Goal: Task Accomplishment & Management: Complete application form

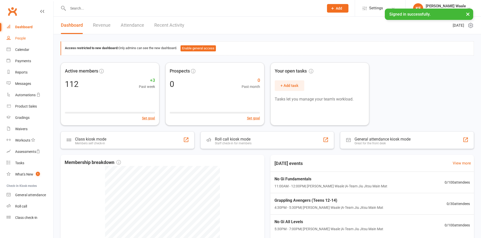
click at [33, 39] on link "People" at bounding box center [30, 38] width 47 height 11
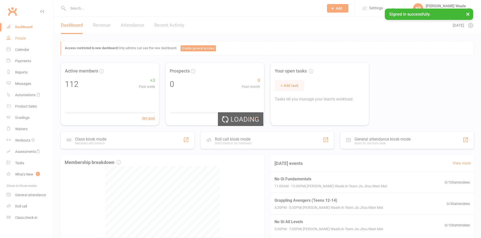
select select "100"
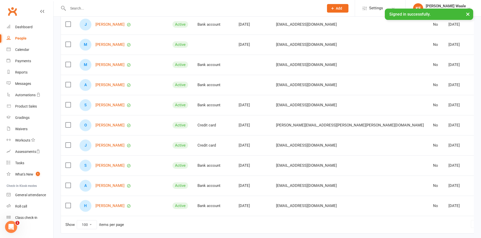
scroll to position [1913, 0]
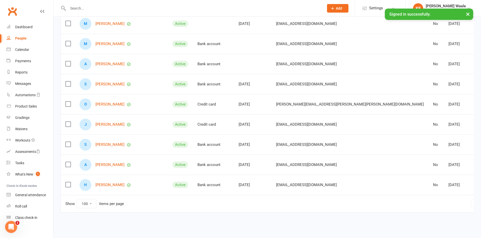
click at [86, 210] on td "Show 10 25 50 100 items per page 1 2" at bounding box center [283, 203] width 444 height 17
click at [89, 203] on select "10 25 50 100" at bounding box center [87, 204] width 20 height 9
drag, startPoint x: 179, startPoint y: 205, endPoint x: 279, endPoint y: 207, distance: 100.2
click at [179, 205] on td "Show 10 25 50 100 items per page 1 2" at bounding box center [283, 203] width 444 height 17
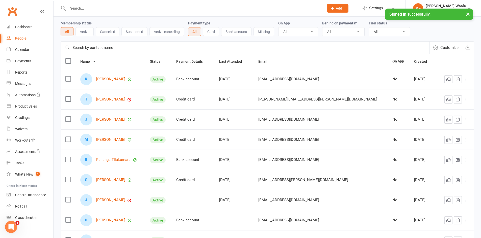
scroll to position [11, 0]
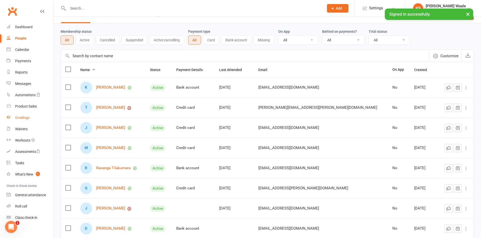
click at [30, 115] on link "Gradings" at bounding box center [30, 117] width 47 height 11
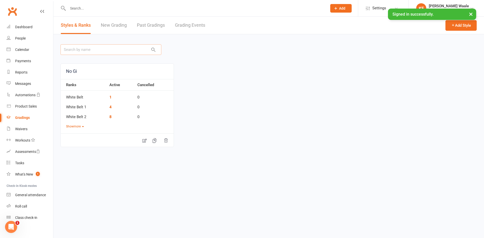
click at [107, 45] on input "text" at bounding box center [111, 49] width 101 height 11
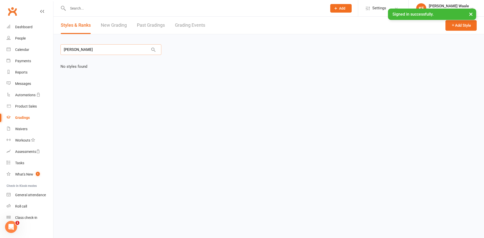
type input "[PERSON_NAME]"
click at [113, 26] on link "New Grading" at bounding box center [114, 25] width 26 height 17
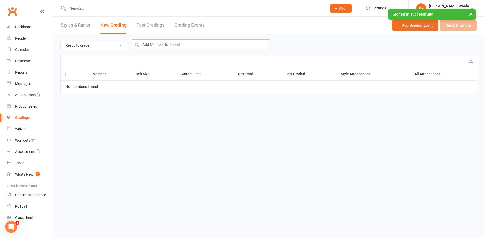
click at [159, 46] on input "text" at bounding box center [201, 44] width 139 height 11
type input "[PERSON_NAME]"
click at [161, 44] on input "text" at bounding box center [201, 44] width 139 height 11
type input "E"
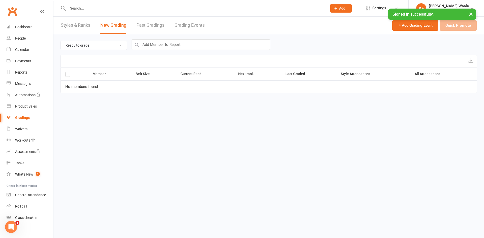
click at [469, 45] on div "Ready to grade All members enrolled in a style Active members enrolled in a sty…" at bounding box center [269, 44] width 417 height 21
click at [472, 13] on button "×" at bounding box center [471, 14] width 9 height 11
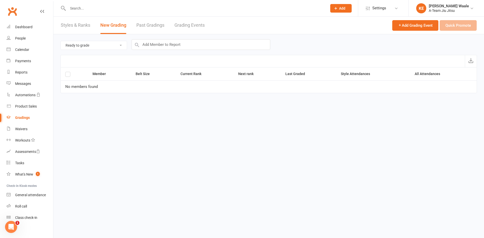
click at [449, 37] on div "Ready to grade All members enrolled in a style Active members enrolled in a sty…" at bounding box center [269, 44] width 417 height 21
click at [76, 48] on select "Ready to grade All members enrolled in a style Active members enrolled in a sty…" at bounding box center [94, 45] width 66 height 9
select select "all_members_in_style"
click at [61, 41] on select "Ready to grade All members enrolled in a style Active members enrolled in a sty…" at bounding box center [94, 45] width 66 height 9
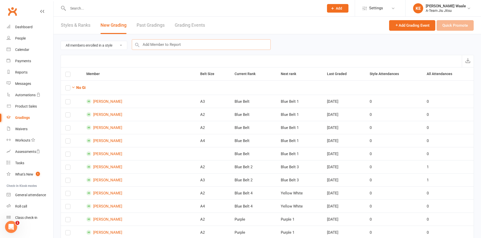
click at [166, 46] on input "text" at bounding box center [201, 44] width 139 height 11
type input "[PERSON_NAME]"
click at [87, 48] on select "Ready to grade All members enrolled in a style Active members enrolled in a sty…" at bounding box center [94, 45] width 66 height 9
select select "active_members_in_style"
click at [61, 41] on select "Ready to grade All members enrolled in a style Active members enrolled in a sty…" at bounding box center [94, 45] width 66 height 9
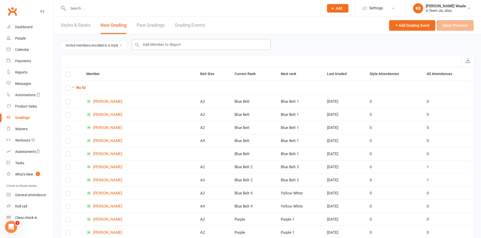
click at [168, 44] on input "text" at bounding box center [201, 44] width 139 height 11
type input "e"
type input "Rollas"
click at [168, 44] on input "text" at bounding box center [201, 44] width 139 height 11
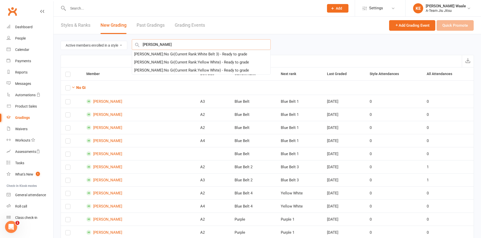
type input "[PERSON_NAME]"
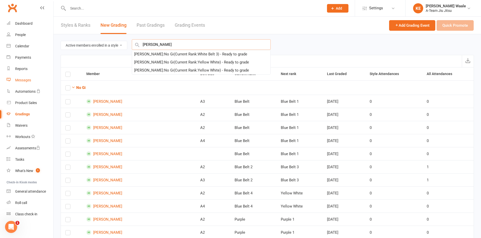
scroll to position [4, 0]
drag, startPoint x: 26, startPoint y: 34, endPoint x: 36, endPoint y: 28, distance: 11.8
click at [26, 34] on link "People" at bounding box center [30, 34] width 47 height 11
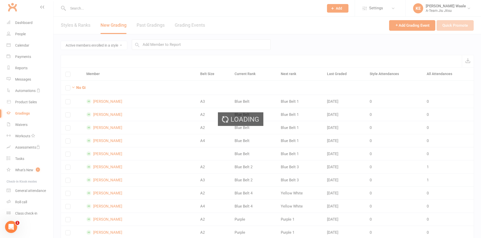
select select "100"
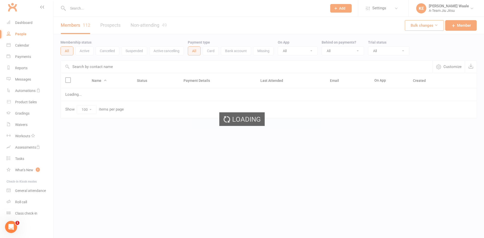
click at [93, 11] on div "Loading" at bounding box center [242, 119] width 484 height 238
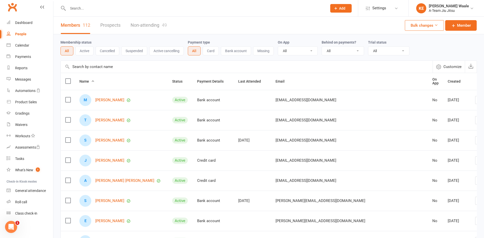
click at [95, 8] on input "text" at bounding box center [195, 8] width 258 height 7
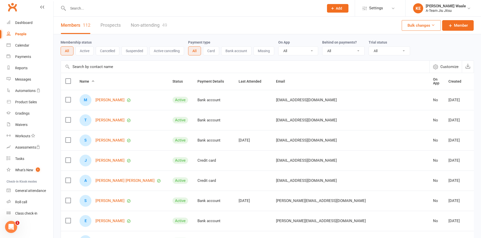
click at [99, 9] on input "text" at bounding box center [193, 8] width 254 height 7
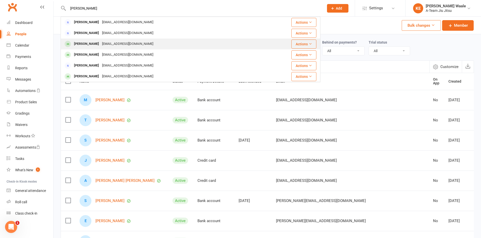
type input "[PERSON_NAME]"
click at [113, 43] on div "[EMAIL_ADDRESS][DOMAIN_NAME]" at bounding box center [127, 43] width 54 height 7
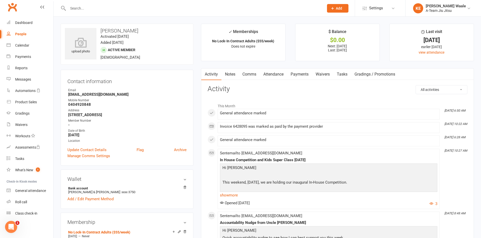
click at [381, 71] on link "Gradings / Promotions" at bounding box center [375, 75] width 48 height 12
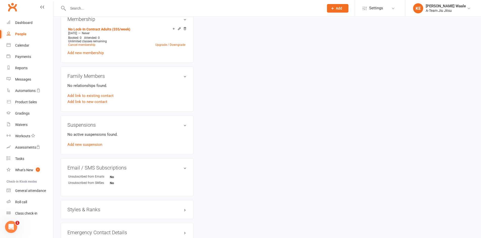
scroll to position [252, 0]
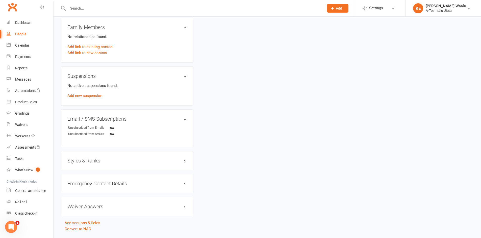
click at [171, 161] on h3 "Styles & Ranks" at bounding box center [126, 161] width 119 height 6
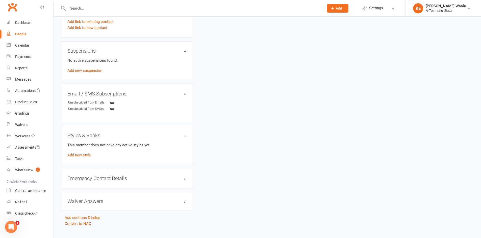
click at [91, 151] on div "This member does not have any active styles yet. Add new style" at bounding box center [126, 150] width 119 height 16
click at [89, 155] on link "Add new style" at bounding box center [78, 155] width 23 height 5
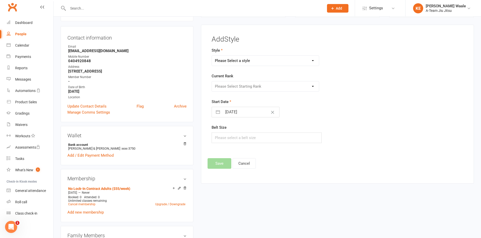
scroll to position [43, 0]
click at [266, 61] on select "Please Select a style No Gi" at bounding box center [265, 61] width 107 height 10
select select "3573"
click at [212, 56] on select "Please Select a style No Gi" at bounding box center [265, 61] width 107 height 10
click at [267, 90] on select "Please Select Starting Rank White Belt White Belt 1 White Belt 2 White Belt 3 W…" at bounding box center [265, 87] width 107 height 10
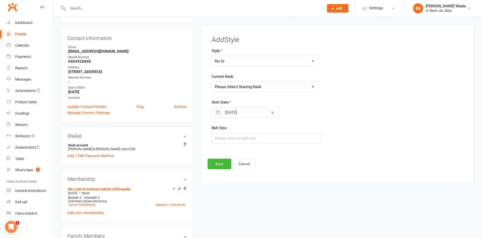
select select "42390"
click at [212, 82] on select "Please Select Starting Rank White Belt White Belt 1 White Belt 2 White Belt 3 W…" at bounding box center [265, 87] width 107 height 10
click at [244, 142] on input "text" at bounding box center [266, 138] width 110 height 11
click at [214, 168] on button "Save" at bounding box center [219, 164] width 24 height 11
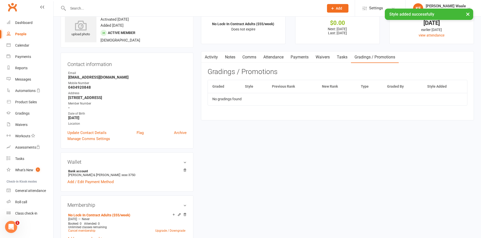
scroll to position [0, 0]
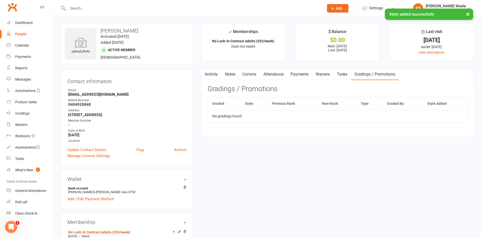
click at [96, 6] on input "text" at bounding box center [193, 8] width 254 height 7
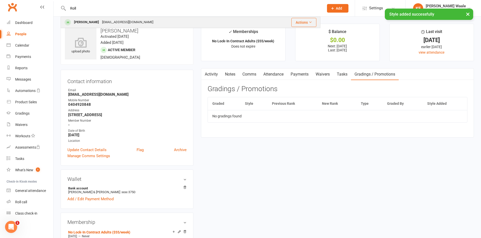
type input "Roll"
click at [100, 22] on div "[EMAIL_ADDRESS][DOMAIN_NAME]" at bounding box center [127, 22] width 54 height 7
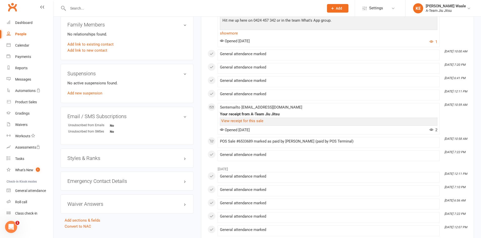
scroll to position [252, 0]
click at [99, 158] on h3 "Styles & Ranks" at bounding box center [126, 158] width 119 height 6
click at [93, 178] on div "This member does not have any active styles yet. Add new style" at bounding box center [126, 172] width 119 height 16
click at [81, 179] on link "Add new style" at bounding box center [78, 177] width 23 height 5
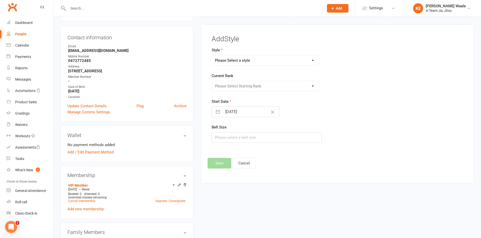
scroll to position [43, 0]
click at [253, 61] on select "Please Select a style No Gi" at bounding box center [265, 61] width 107 height 10
select select "3573"
click at [212, 56] on select "Please Select a style No Gi" at bounding box center [265, 61] width 107 height 10
click at [258, 86] on select "Please Select Starting Rank White Belt White Belt 1 White Belt 2 White Belt 3 W…" at bounding box center [265, 87] width 107 height 10
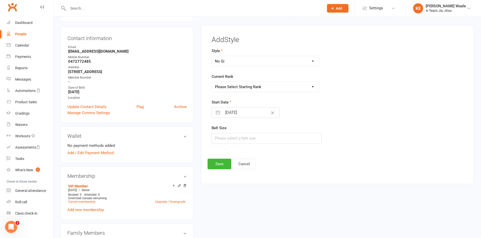
select select "42390"
click at [212, 82] on select "Please Select Starting Rank White Belt White Belt 1 White Belt 2 White Belt 3 W…" at bounding box center [265, 87] width 107 height 10
select select "7"
select select "2025"
select select "8"
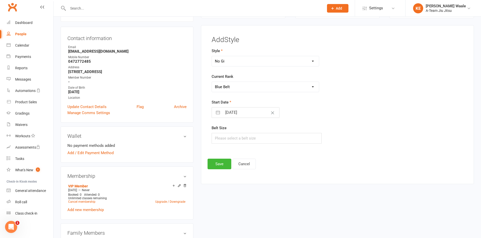
select select "2025"
select select "9"
select select "2025"
click at [251, 117] on input "[DATE]" at bounding box center [250, 113] width 57 height 10
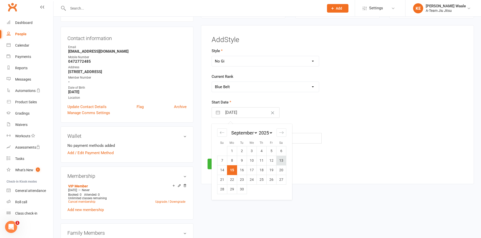
click at [277, 160] on td "13" at bounding box center [281, 161] width 10 height 10
type input "[DATE]"
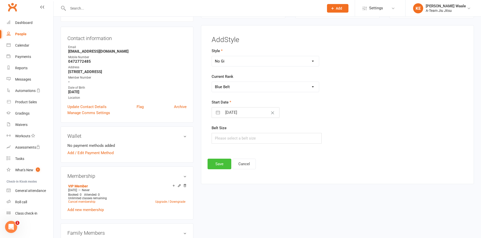
click at [227, 165] on button "Save" at bounding box center [219, 164] width 24 height 11
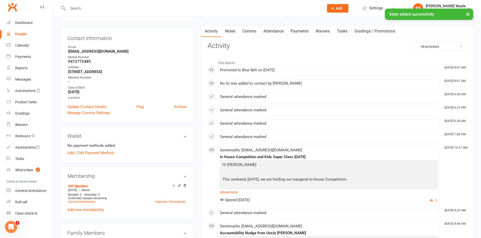
click at [132, 6] on input "text" at bounding box center [193, 8] width 254 height 7
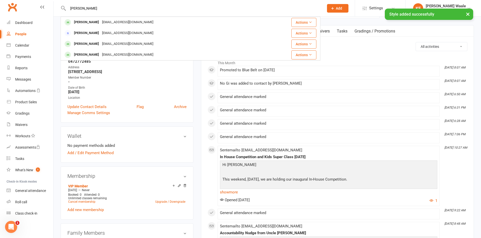
type input "[PERSON_NAME]"
click at [125, 9] on div "× Style added successfully" at bounding box center [237, 9] width 474 height 0
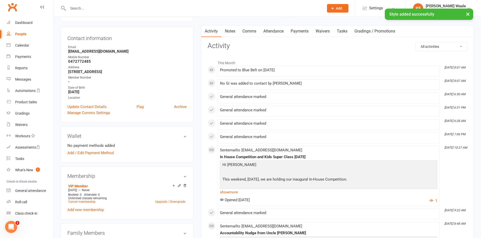
click at [97, 6] on input "text" at bounding box center [193, 8] width 254 height 7
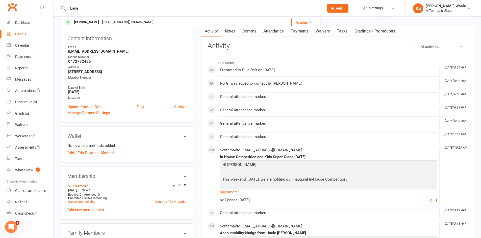
type input "Lane"
click at [100, 20] on div "[EMAIL_ADDRESS][DOMAIN_NAME]" at bounding box center [127, 22] width 54 height 7
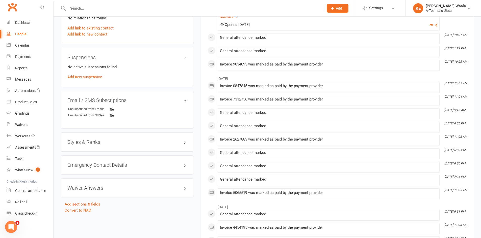
scroll to position [278, 0]
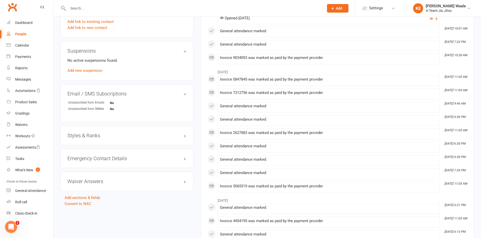
click at [119, 142] on div "Styles & Ranks" at bounding box center [127, 135] width 133 height 19
click at [118, 139] on div "Styles & Ranks" at bounding box center [127, 135] width 133 height 19
click at [95, 130] on div "Styles & Ranks" at bounding box center [127, 135] width 133 height 19
click at [95, 137] on h3 "Styles & Ranks" at bounding box center [126, 136] width 119 height 6
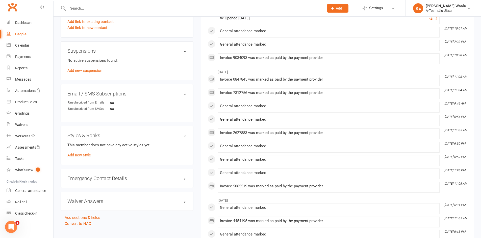
drag, startPoint x: 92, startPoint y: 150, endPoint x: 86, endPoint y: 158, distance: 9.8
click at [92, 150] on div "This member does not have any active styles yet. Add new style" at bounding box center [126, 150] width 119 height 16
click at [86, 158] on div "This member does not have any active styles yet. Add new style" at bounding box center [126, 150] width 119 height 16
click at [87, 157] on link "Add new style" at bounding box center [78, 155] width 23 height 5
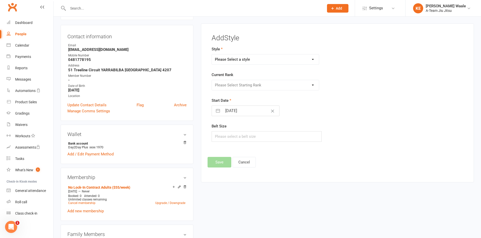
scroll to position [43, 0]
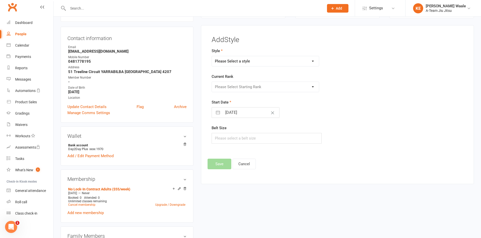
click at [258, 66] on select "Please Select a style No Gi" at bounding box center [265, 61] width 107 height 10
select select "3573"
click at [212, 56] on select "Please Select a style No Gi" at bounding box center [265, 61] width 107 height 10
click at [252, 89] on select "Please Select Starting Rank White Belt White Belt 1 White Belt 2 White Belt 3 W…" at bounding box center [265, 87] width 107 height 10
select select "42390"
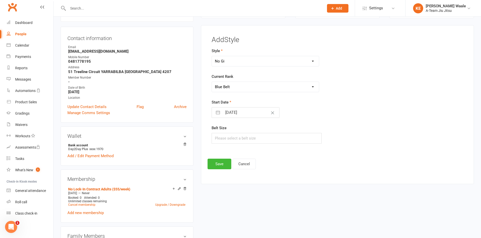
click at [212, 82] on select "Please Select Starting Rank White Belt White Belt 1 White Belt 2 White Belt 3 W…" at bounding box center [265, 87] width 107 height 10
select select "7"
select select "2025"
select select "8"
select select "2025"
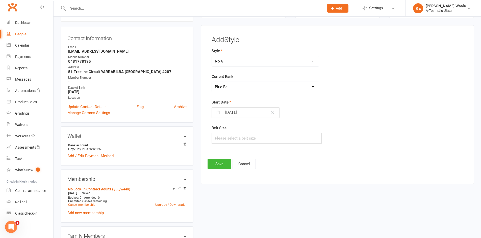
select select "9"
select select "2025"
click at [246, 116] on input "[DATE]" at bounding box center [250, 113] width 57 height 10
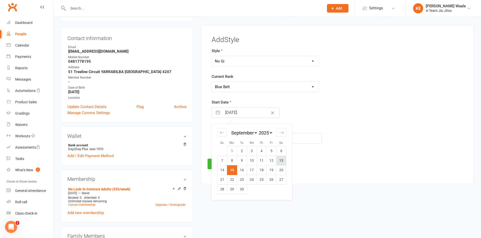
click at [285, 161] on td "13" at bounding box center [281, 161] width 10 height 10
type input "[DATE]"
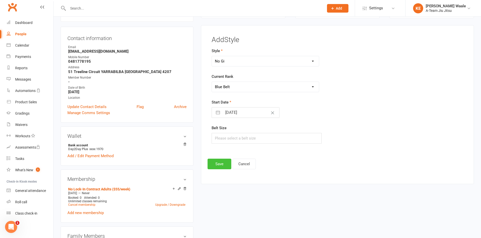
click at [210, 166] on button "Save" at bounding box center [219, 164] width 24 height 11
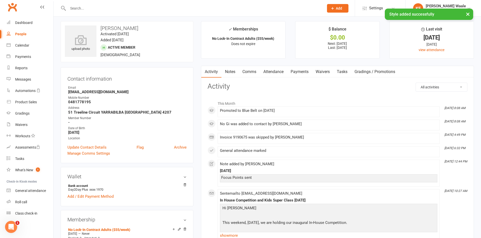
scroll to position [0, 0]
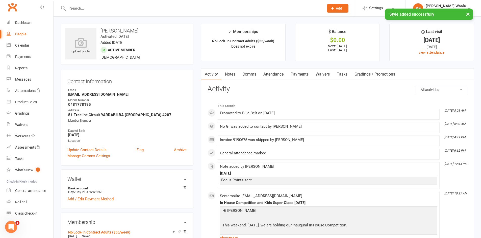
click at [83, 8] on input "text" at bounding box center [193, 8] width 254 height 7
type input "[PERSON_NAME]"
click at [89, 21] on div "[PERSON_NAME]" at bounding box center [86, 22] width 28 height 7
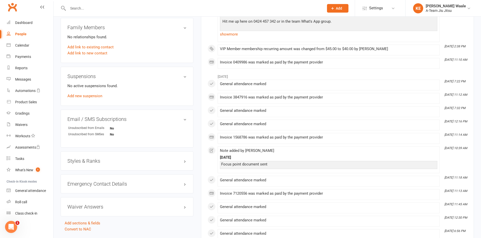
scroll to position [252, 0]
click at [99, 164] on div "Styles & Ranks" at bounding box center [127, 160] width 133 height 19
click at [95, 160] on h3 "Styles & Ranks" at bounding box center [126, 161] width 119 height 6
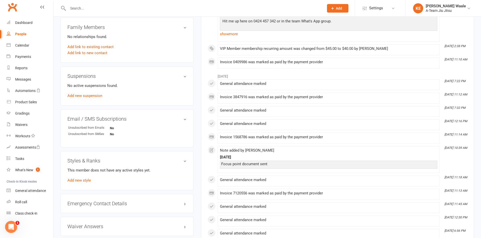
click at [91, 181] on div "This member does not have any active styles yet. Add new style" at bounding box center [126, 176] width 119 height 16
click at [83, 180] on link "Add new style" at bounding box center [78, 180] width 23 height 5
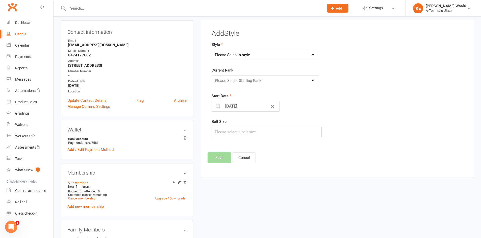
scroll to position [43, 0]
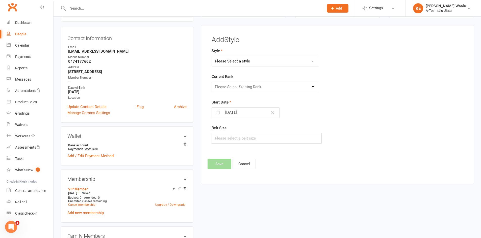
click at [246, 62] on select "Please Select a style No Gi" at bounding box center [265, 61] width 107 height 10
select select "3573"
click at [212, 56] on select "Please Select a style No Gi" at bounding box center [265, 61] width 107 height 10
click at [249, 88] on select "Please Select Starting Rank White Belt White Belt 1 White Belt 2 White Belt 3 W…" at bounding box center [265, 87] width 107 height 10
select select "42390"
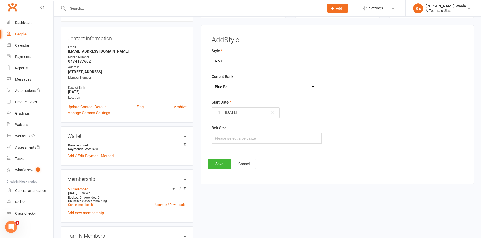
click at [212, 82] on select "Please Select Starting Rank White Belt White Belt 1 White Belt 2 White Belt 3 W…" at bounding box center [265, 87] width 107 height 10
click at [251, 113] on input "[DATE]" at bounding box center [250, 113] width 57 height 10
select select "7"
select select "2025"
select select "8"
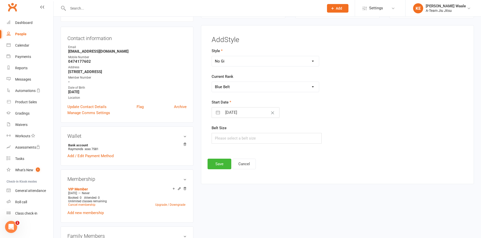
select select "2025"
select select "9"
select select "2025"
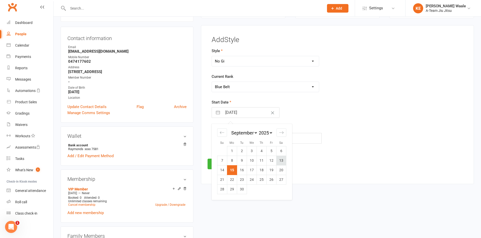
click at [282, 160] on td "13" at bounding box center [281, 161] width 10 height 10
type input "[DATE]"
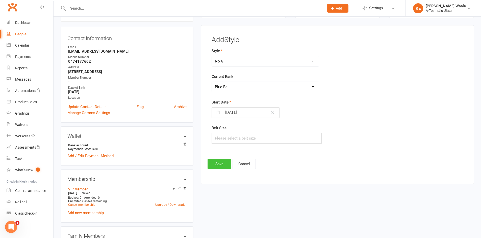
click at [227, 165] on button "Save" at bounding box center [219, 164] width 24 height 11
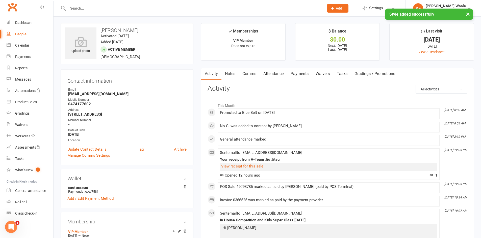
scroll to position [0, 0]
click at [113, 9] on div "× Style added successfully" at bounding box center [237, 9] width 474 height 0
click at [114, 6] on input "text" at bounding box center [193, 8] width 254 height 7
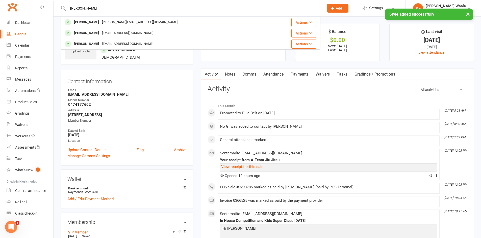
type input "[PERSON_NAME]"
click at [113, 9] on div "× Style added successfully" at bounding box center [237, 9] width 474 height 0
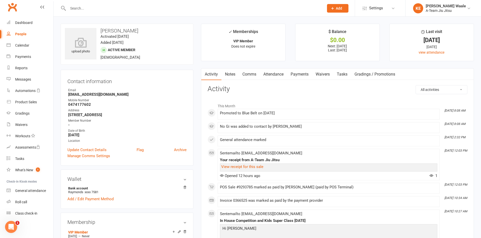
click at [104, 7] on input "text" at bounding box center [193, 8] width 254 height 7
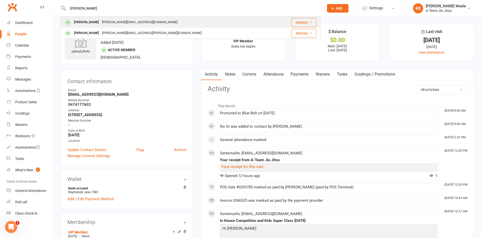
type input "[PERSON_NAME]"
click at [101, 20] on div "[PERSON_NAME][EMAIL_ADDRESS][DOMAIN_NAME]" at bounding box center [139, 22] width 78 height 7
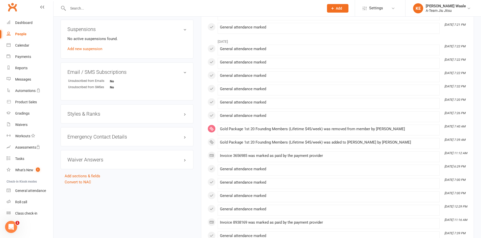
scroll to position [303, 0]
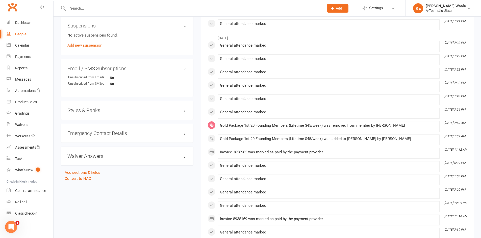
click at [126, 110] on h3 "Styles & Ranks" at bounding box center [126, 111] width 119 height 6
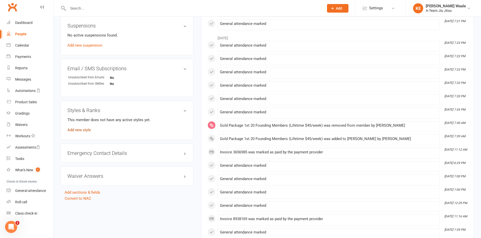
click at [83, 130] on link "Add new style" at bounding box center [78, 130] width 23 height 5
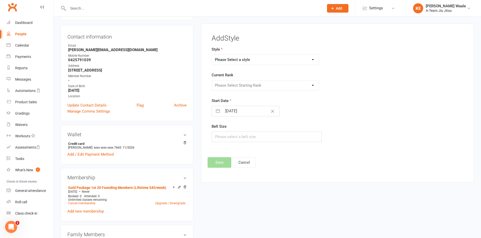
scroll to position [43, 0]
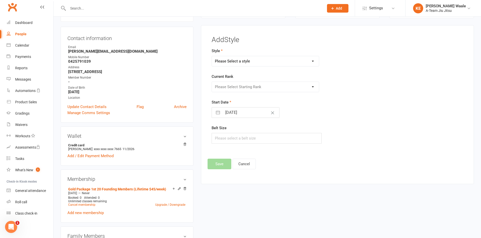
click at [250, 64] on select "Please Select a style No Gi" at bounding box center [265, 61] width 107 height 10
select select "3573"
click at [212, 56] on select "Please Select a style No Gi" at bounding box center [265, 61] width 107 height 10
click at [251, 85] on select "Please Select Starting Rank White Belt White Belt 1 White Belt 2 White Belt 3 W…" at bounding box center [265, 87] width 107 height 10
select select "42390"
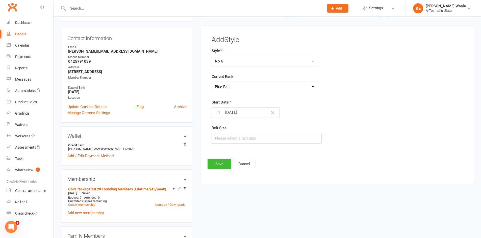
click at [212, 82] on select "Please Select Starting Rank White Belt White Belt 1 White Belt 2 White Belt 3 W…" at bounding box center [265, 87] width 107 height 10
click at [248, 111] on input "[DATE]" at bounding box center [250, 113] width 57 height 10
select select "7"
select select "2025"
select select "8"
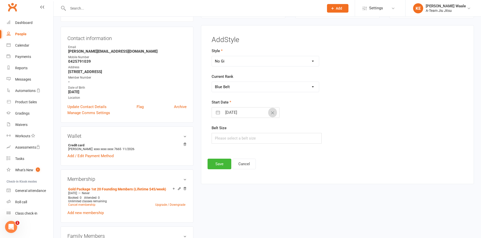
select select "2025"
select select "9"
select select "2025"
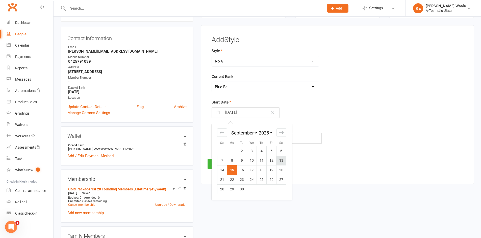
click at [282, 159] on td "13" at bounding box center [281, 161] width 10 height 10
type input "[DATE]"
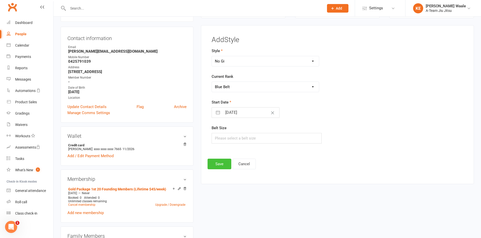
click at [226, 164] on button "Save" at bounding box center [219, 164] width 24 height 11
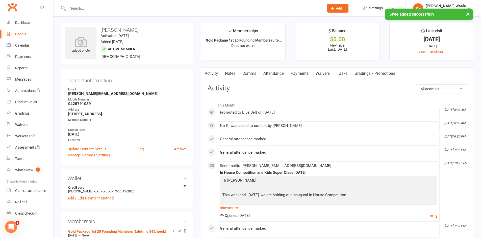
scroll to position [0, 0]
click at [114, 9] on div "× Style added successfully" at bounding box center [237, 9] width 474 height 0
click at [116, 5] on input "text" at bounding box center [193, 8] width 254 height 7
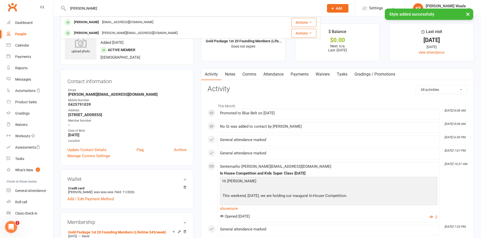
type input "[PERSON_NAME]"
click at [92, 9] on div "× Style added successfully" at bounding box center [237, 9] width 474 height 0
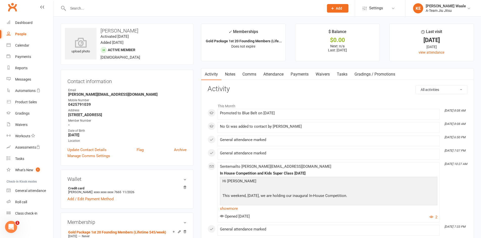
click at [85, 9] on input "text" at bounding box center [193, 8] width 254 height 7
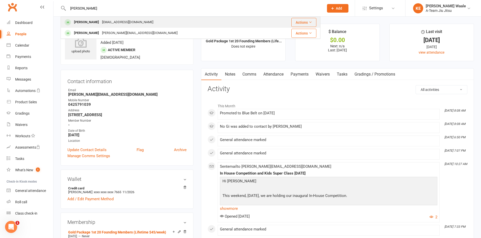
type input "[PERSON_NAME]"
click at [85, 19] on div "[PERSON_NAME]" at bounding box center [86, 22] width 28 height 7
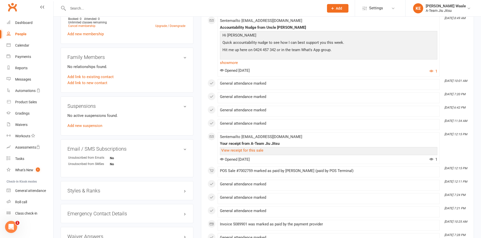
scroll to position [278, 0]
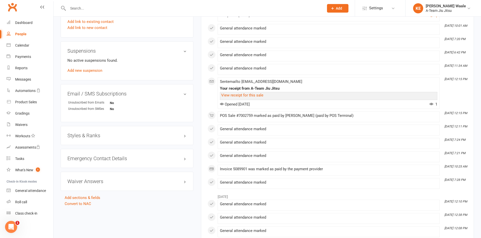
click at [104, 141] on div "Styles & Ranks" at bounding box center [127, 135] width 133 height 19
click at [92, 135] on h3 "Styles & Ranks" at bounding box center [126, 136] width 119 height 6
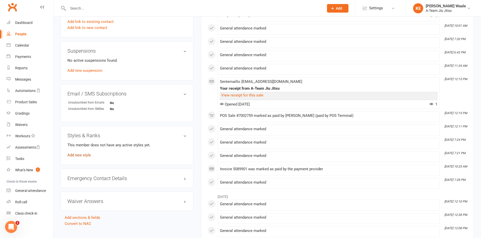
click at [77, 157] on link "Add new style" at bounding box center [78, 155] width 23 height 5
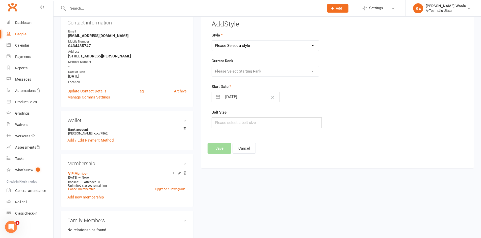
scroll to position [43, 0]
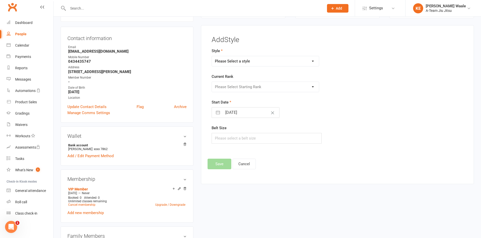
click at [253, 61] on select "Please Select a style No Gi" at bounding box center [265, 61] width 107 height 10
select select "3573"
click at [212, 56] on select "Please Select a style No Gi" at bounding box center [265, 61] width 107 height 10
click at [249, 85] on select "Please Select Starting Rank White Belt White Belt 1 White Belt 2 White Belt 3 W…" at bounding box center [265, 87] width 107 height 10
select select "42390"
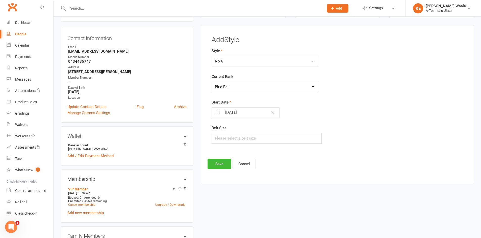
click at [212, 82] on select "Please Select Starting Rank White Belt White Belt 1 White Belt 2 White Belt 3 W…" at bounding box center [265, 87] width 107 height 10
select select "7"
select select "2025"
select select "8"
select select "2025"
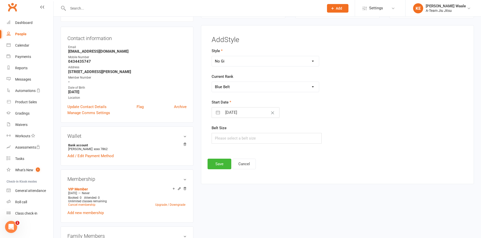
select select "9"
select select "2025"
click at [239, 115] on input "[DATE]" at bounding box center [250, 113] width 57 height 10
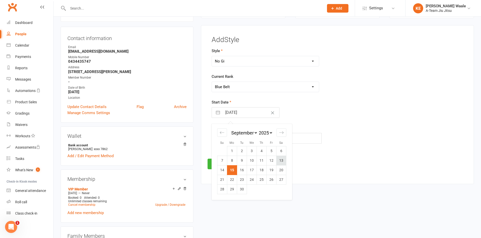
click at [282, 161] on td "13" at bounding box center [281, 161] width 10 height 10
type input "[DATE]"
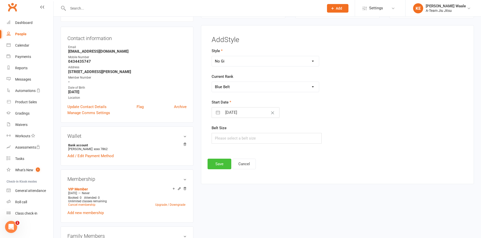
click at [217, 166] on button "Save" at bounding box center [219, 164] width 24 height 11
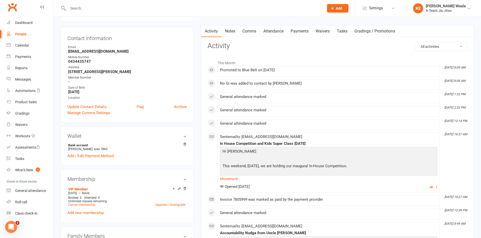
click at [175, 4] on div at bounding box center [191, 8] width 260 height 16
click at [170, 8] on input "text" at bounding box center [193, 8] width 254 height 7
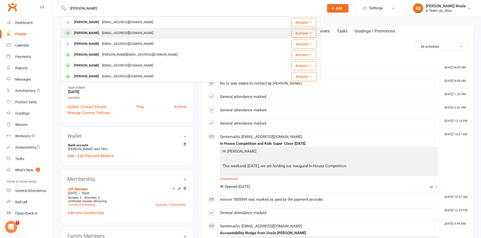
type input "[PERSON_NAME]"
click at [100, 36] on div "[EMAIL_ADDRESS][DOMAIN_NAME]" at bounding box center [127, 33] width 54 height 7
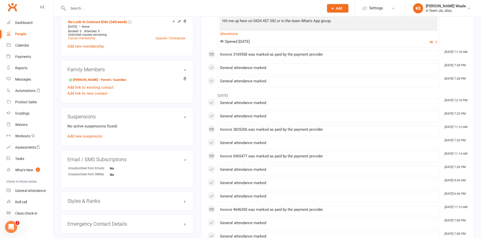
scroll to position [227, 0]
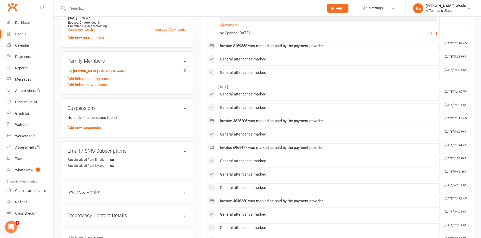
click at [102, 190] on h3 "Styles & Ranks" at bounding box center [126, 193] width 119 height 6
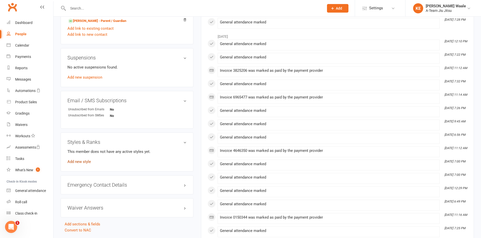
click at [86, 163] on link "Add new style" at bounding box center [78, 162] width 23 height 5
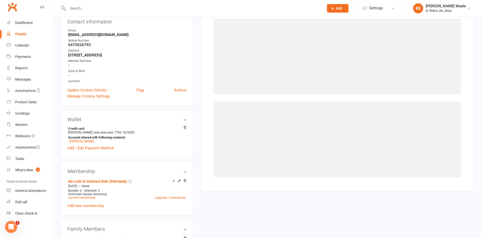
scroll to position [43, 0]
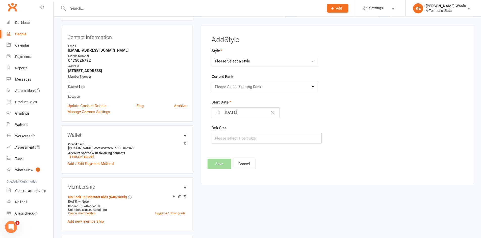
click at [243, 64] on select "Please Select a style No Gi" at bounding box center [265, 61] width 107 height 10
select select "3573"
click at [212, 56] on select "Please Select a style No Gi" at bounding box center [265, 61] width 107 height 10
click at [242, 85] on select "Please Select Starting Rank White Belt White Belt 1 White Belt 2 White Belt 3 W…" at bounding box center [265, 87] width 107 height 10
select select "42390"
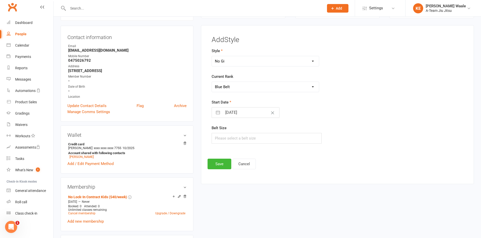
click at [212, 82] on select "Please Select Starting Rank White Belt White Belt 1 White Belt 2 White Belt 3 W…" at bounding box center [265, 87] width 107 height 10
click at [250, 114] on input "[DATE]" at bounding box center [250, 113] width 57 height 10
select select "7"
select select "2025"
select select "8"
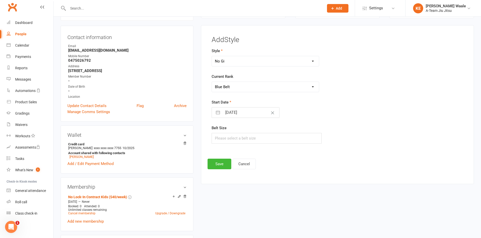
select select "2025"
select select "9"
select select "2025"
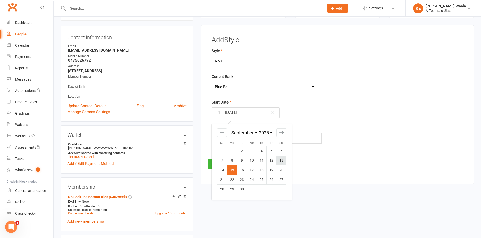
click at [283, 162] on td "13" at bounding box center [281, 161] width 10 height 10
type input "[DATE]"
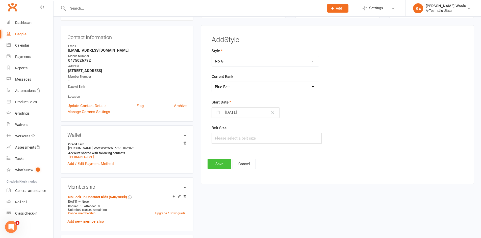
click at [217, 166] on button "Save" at bounding box center [219, 164] width 24 height 11
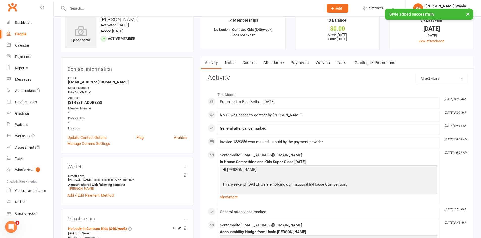
scroll to position [0, 0]
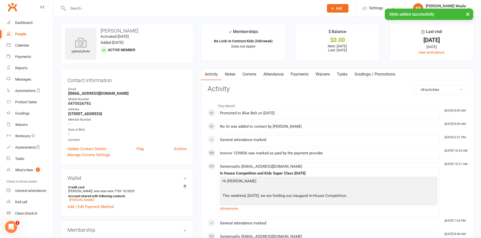
click at [137, 9] on div "× Style added successfully" at bounding box center [237, 9] width 474 height 0
click at [124, 8] on input "text" at bounding box center [193, 8] width 254 height 7
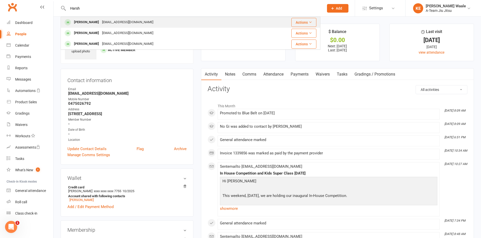
type input "Harsh"
click at [120, 22] on div "[EMAIL_ADDRESS][DOMAIN_NAME]" at bounding box center [127, 22] width 54 height 7
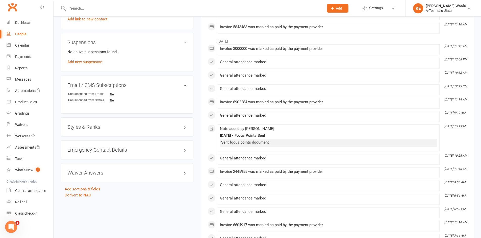
scroll to position [328, 0]
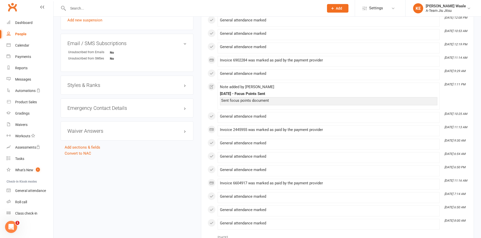
click at [116, 78] on div "Styles & Ranks" at bounding box center [127, 85] width 133 height 19
click at [114, 81] on div "Styles & Ranks" at bounding box center [127, 85] width 133 height 19
click at [108, 88] on div "Styles & Ranks" at bounding box center [127, 85] width 133 height 19
click at [88, 84] on h3 "Styles & Ranks" at bounding box center [126, 85] width 119 height 6
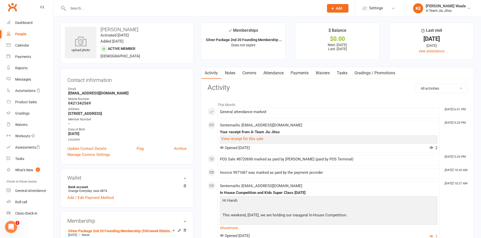
scroll to position [0, 0]
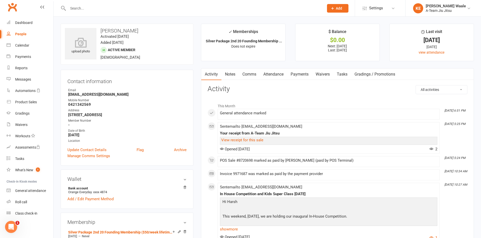
click at [384, 76] on link "Gradings / Promotions" at bounding box center [375, 75] width 48 height 12
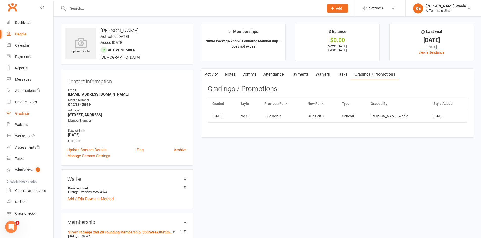
click at [26, 117] on link "Gradings" at bounding box center [30, 113] width 47 height 11
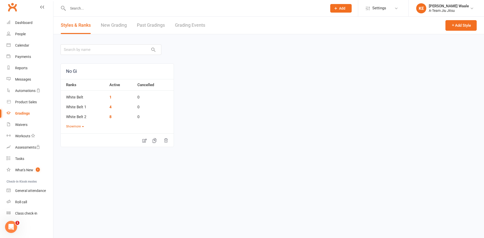
click at [111, 10] on input "text" at bounding box center [195, 8] width 258 height 7
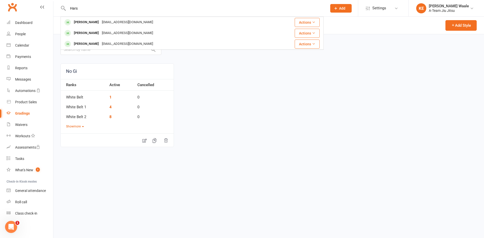
type input "Hars"
click at [152, 59] on main "No Gi Ranks Active Cancelled White Belt 1 0 White Belt 1 4 0 White Belt 2 8 0 S…" at bounding box center [269, 94] width 417 height 106
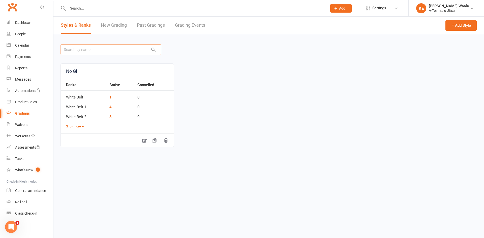
click at [113, 51] on input "text" at bounding box center [111, 49] width 101 height 11
type input "Hars"
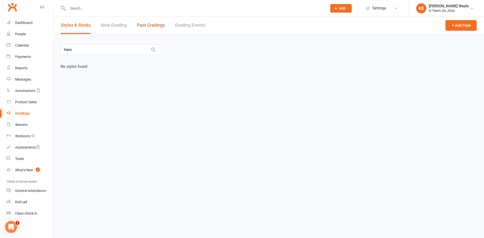
drag, startPoint x: 147, startPoint y: 23, endPoint x: 139, endPoint y: 23, distance: 8.6
click at [148, 23] on link "Past Gradings" at bounding box center [151, 25] width 28 height 17
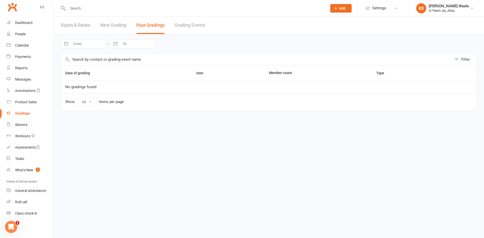
click at [123, 24] on link "New Grading" at bounding box center [113, 25] width 26 height 17
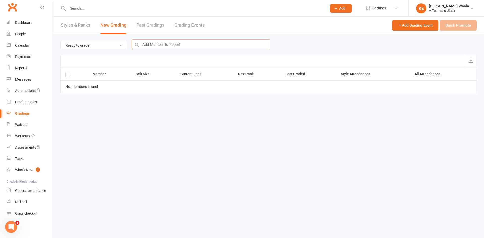
click at [151, 47] on input "text" at bounding box center [201, 44] width 139 height 11
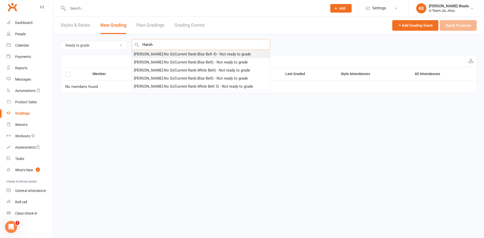
type input "Harsh"
click at [153, 53] on div "[PERSON_NAME] : No Gi (Current Rank: Blue Belt 4 ) - Not ready to grade" at bounding box center [192, 54] width 117 height 6
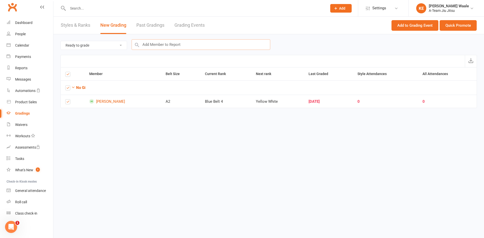
click at [156, 43] on input "text" at bounding box center [201, 44] width 139 height 11
type input "[PERSON_NAME]"
drag, startPoint x: 267, startPoint y: 151, endPoint x: 324, endPoint y: 130, distance: 60.7
click at [267, 122] on html "Prospect Member Non-attending contact Class / event Appointment Grading event T…" at bounding box center [242, 61] width 484 height 122
click at [95, 101] on link "[PERSON_NAME]" at bounding box center [122, 101] width 67 height 5
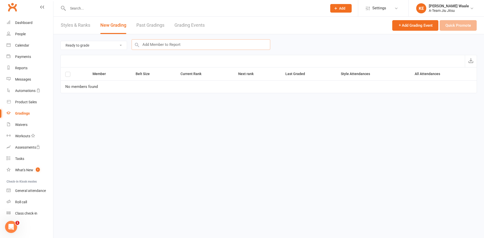
click at [195, 44] on input "text" at bounding box center [201, 44] width 139 height 11
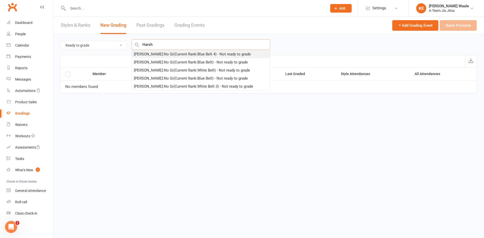
type input "Harsh"
click at [189, 53] on div "[PERSON_NAME] : No Gi (Current Rank: Blue Belt 4 ) - Not ready to grade" at bounding box center [192, 54] width 117 height 6
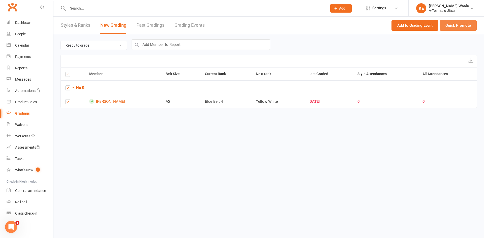
click at [455, 25] on button "Quick Promote" at bounding box center [458, 25] width 37 height 11
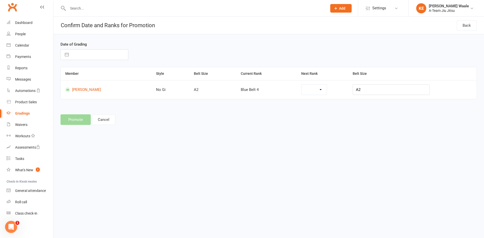
select select "43784"
click at [306, 92] on select "Yellow White Yellow Yellow Black Purple Purple 1" at bounding box center [305, 90] width 43 height 10
select select "43789"
select select "7"
select select "2025"
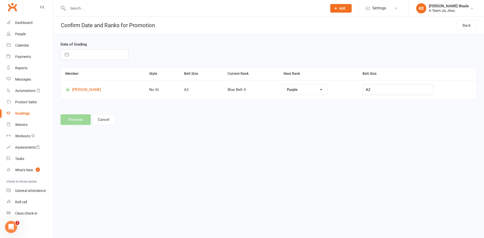
select select "8"
select select "2025"
select select "9"
select select "2025"
click at [80, 54] on input "text" at bounding box center [99, 55] width 57 height 10
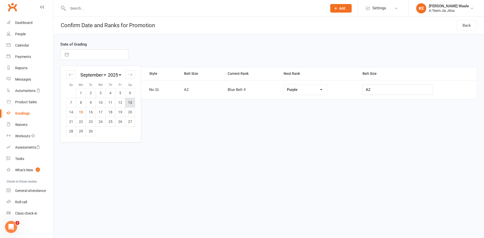
click at [127, 104] on td "13" at bounding box center [130, 103] width 10 height 10
type input "[DATE]"
click at [76, 119] on button "Promote" at bounding box center [76, 120] width 30 height 11
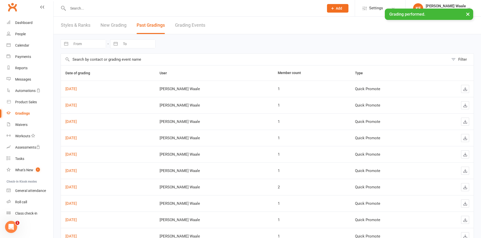
click at [89, 9] on div "× Grading performed." at bounding box center [237, 9] width 474 height 0
click at [86, 5] on input "text" at bounding box center [193, 8] width 254 height 7
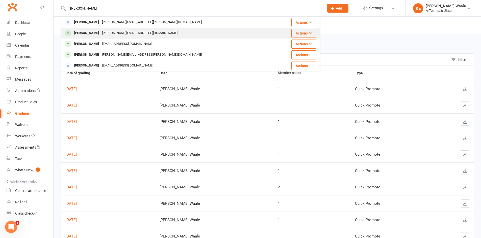
type input "[PERSON_NAME]"
click at [100, 32] on div "[PERSON_NAME]" at bounding box center [86, 33] width 28 height 7
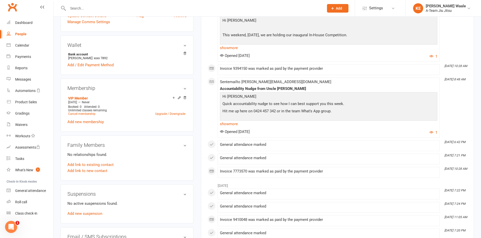
scroll to position [202, 0]
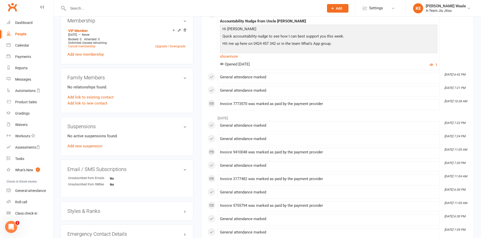
click at [105, 208] on div "Styles & Ranks" at bounding box center [127, 211] width 133 height 19
click at [96, 213] on h3 "Styles & Ranks" at bounding box center [126, 212] width 119 height 6
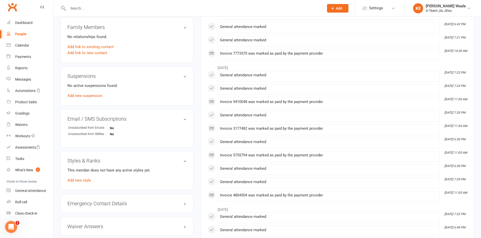
click at [81, 183] on div "This member does not have any active styles yet. Add new style" at bounding box center [126, 176] width 119 height 16
click at [83, 179] on link "Add new style" at bounding box center [78, 180] width 23 height 5
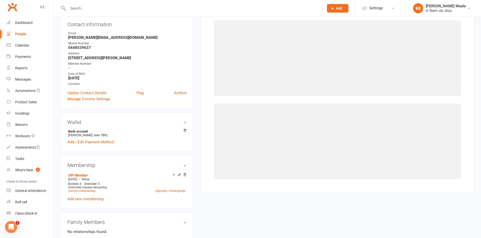
scroll to position [43, 0]
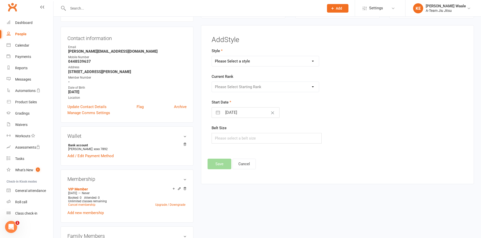
click at [233, 62] on select "Please Select a style No Gi" at bounding box center [265, 61] width 107 height 10
select select "3573"
click at [212, 56] on select "Please Select a style No Gi" at bounding box center [265, 61] width 107 height 10
click at [235, 89] on select "Please Select Starting Rank White Belt White Belt 1 White Belt 2 White Belt 3 W…" at bounding box center [265, 87] width 107 height 10
select select "43789"
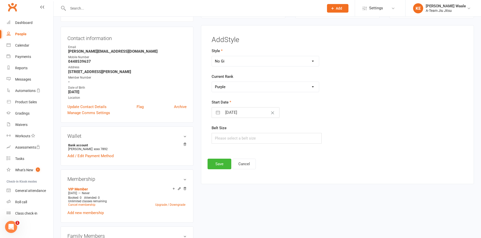
click at [212, 82] on select "Please Select Starting Rank White Belt White Belt 1 White Belt 2 White Belt 3 W…" at bounding box center [265, 87] width 107 height 10
click at [225, 166] on button "Save" at bounding box center [219, 164] width 24 height 11
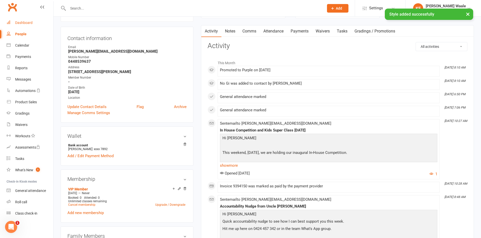
click at [23, 25] on div "Dashboard" at bounding box center [23, 23] width 17 height 4
